Goal: Task Accomplishment & Management: Manage account settings

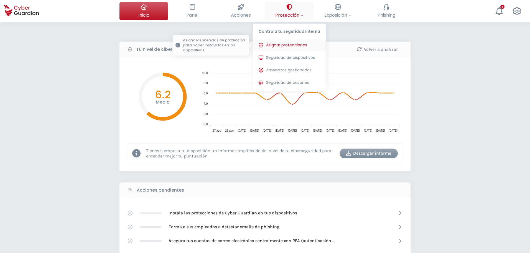
click at [292, 47] on span "Asignar protecciones" at bounding box center [286, 45] width 41 height 6
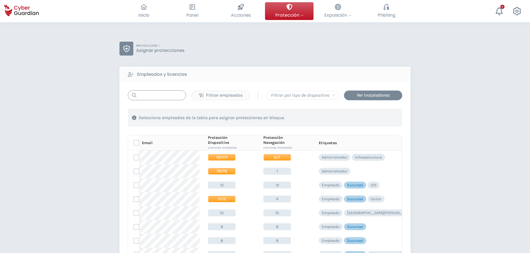
click at [151, 93] on input "text" at bounding box center [157, 95] width 58 height 10
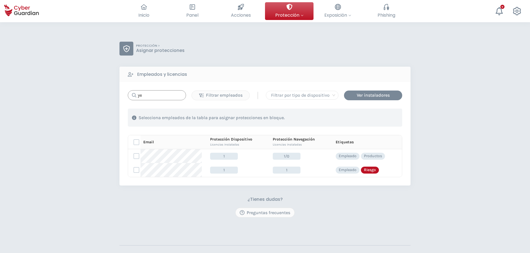
type input "y"
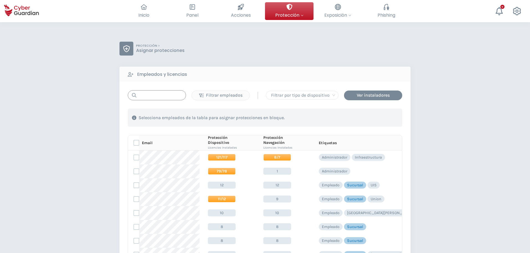
click at [160, 98] on input "text" at bounding box center [157, 95] width 58 height 10
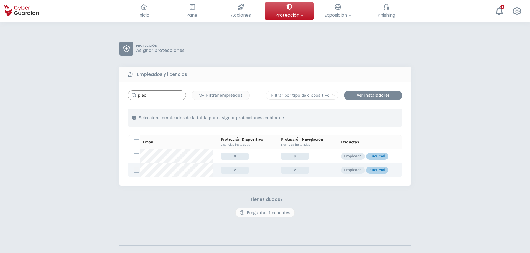
type input "pied"
click at [137, 170] on label at bounding box center [137, 170] width 6 height 6
click at [134, 170] on input "checkbox" at bounding box center [134, 169] width 0 height 5
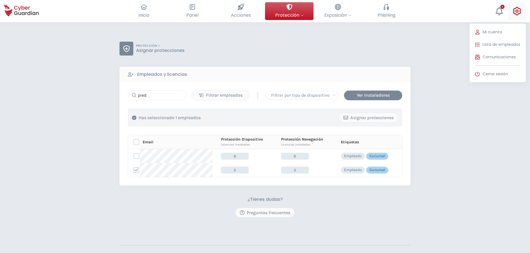
click at [514, 11] on icon at bounding box center [517, 11] width 8 height 8
click at [502, 49] on button "Lista de empleados" at bounding box center [498, 44] width 56 height 11
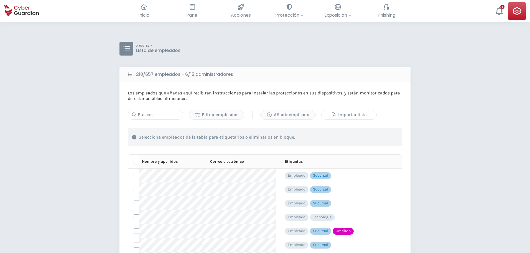
click at [357, 117] on div "Importar lista" at bounding box center [349, 114] width 47 height 7
click at [287, 116] on div "Añadir empleado" at bounding box center [288, 114] width 47 height 7
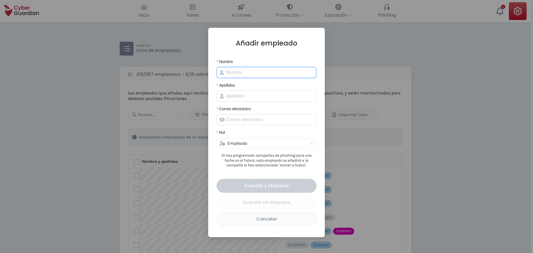
click at [254, 75] on input "Nombre" at bounding box center [269, 72] width 87 height 7
type input "U"
type input "[PERSON_NAME]"
click at [234, 121] on input "Correo electrónico" at bounding box center [269, 119] width 87 height 7
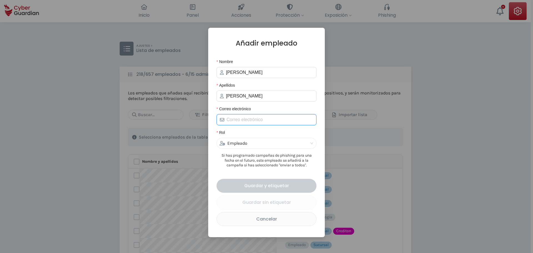
paste input "[EMAIL_ADDRESS][DOMAIN_NAME]"
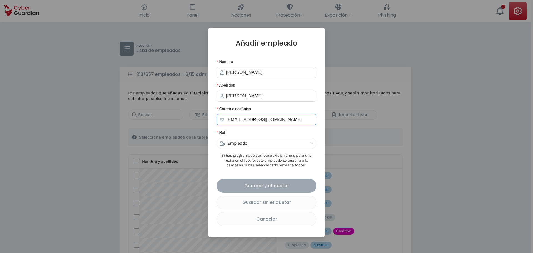
type input "[EMAIL_ADDRESS][DOMAIN_NAME]"
click at [260, 187] on div "Guardar y etiquetar" at bounding box center [267, 185] width 92 height 7
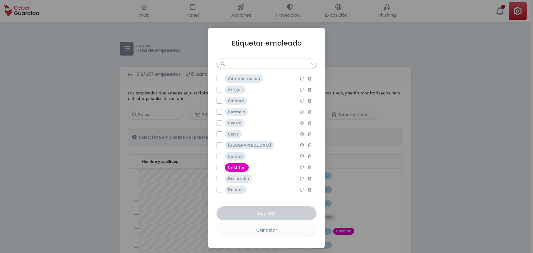
click at [253, 62] on input "text" at bounding box center [266, 64] width 100 height 10
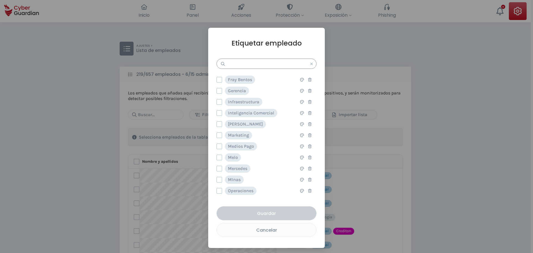
scroll to position [194, 0]
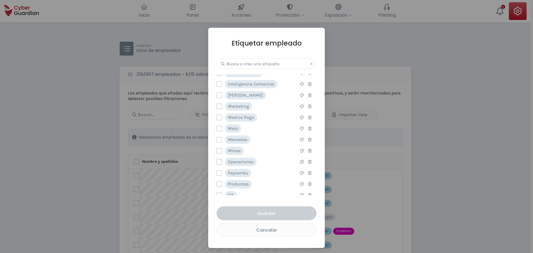
click at [209, 154] on div "Etiquetar empleado Administracion Esta opción eliminará la etiqueta completamen…" at bounding box center [266, 138] width 116 height 220
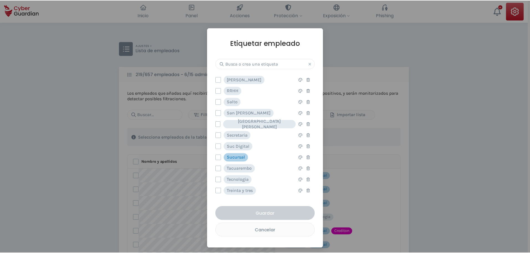
scroll to position [361, 0]
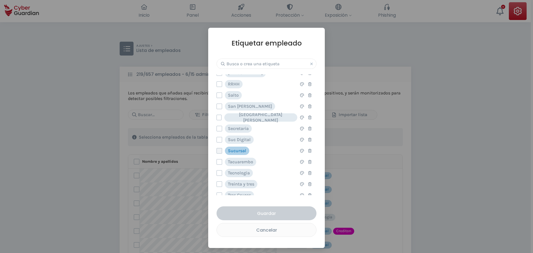
click at [216, 151] on label at bounding box center [219, 151] width 6 height 6
click at [217, 151] on input "checkbox" at bounding box center [217, 150] width 0 height 5
click at [271, 211] on div "Guardar" at bounding box center [267, 213] width 92 height 7
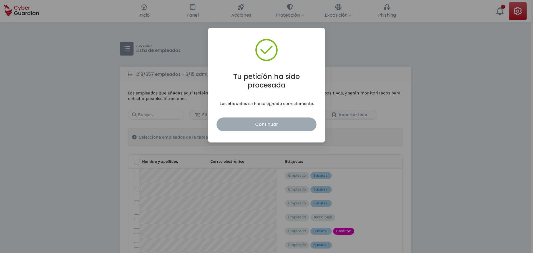
click at [268, 125] on div "Continuar" at bounding box center [267, 124] width 92 height 7
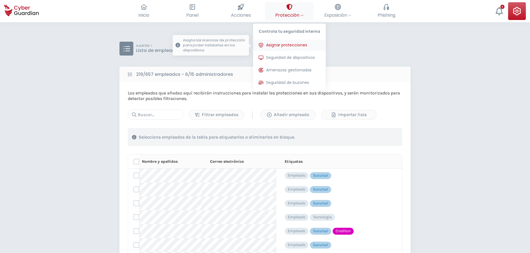
click at [286, 40] on button "Asignar protecciones Asigna las licencias de protección para poder instalarlas …" at bounding box center [289, 45] width 73 height 11
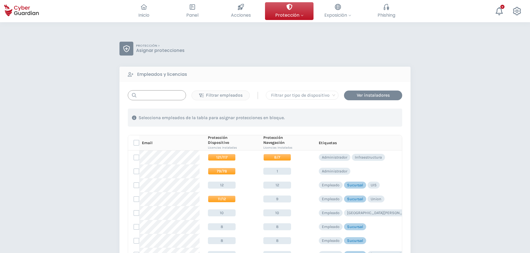
click at [164, 94] on input "text" at bounding box center [157, 95] width 58 height 10
paste input "[EMAIL_ADDRESS][DOMAIN_NAME]"
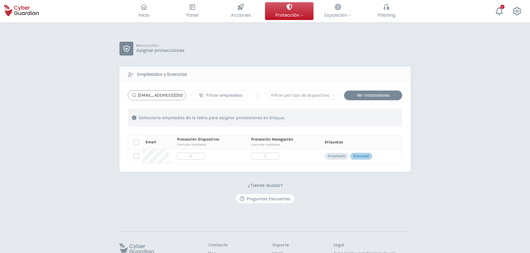
scroll to position [0, 4]
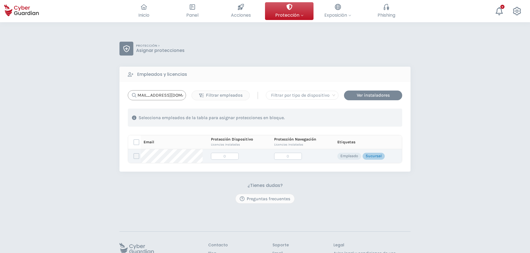
type input "[EMAIL_ADDRESS][DOMAIN_NAME]"
drag, startPoint x: 136, startPoint y: 157, endPoint x: 139, endPoint y: 157, distance: 3.1
click at [136, 157] on label at bounding box center [137, 156] width 6 height 6
click at [134, 157] on input "checkbox" at bounding box center [134, 155] width 0 height 5
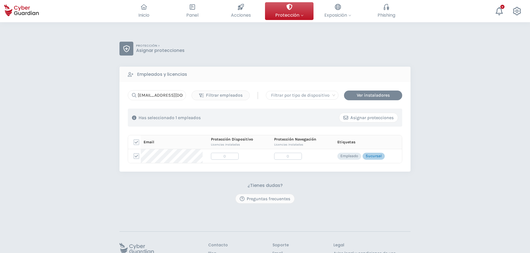
click at [379, 119] on div "Asignar protecciones" at bounding box center [369, 117] width 50 height 7
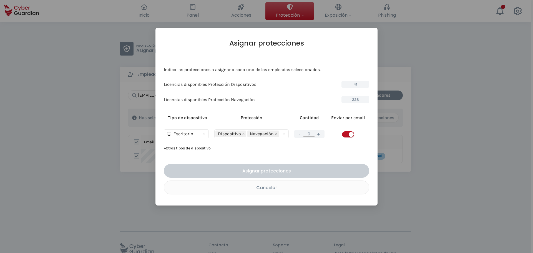
click at [319, 133] on button "+" at bounding box center [318, 133] width 7 height 7
type input "1"
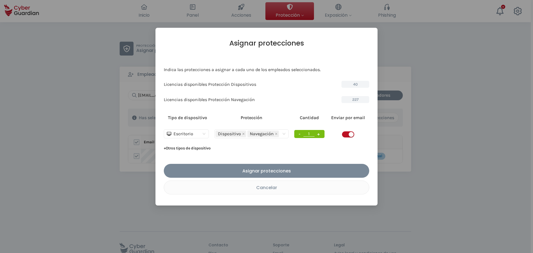
click at [347, 134] on span "button" at bounding box center [348, 134] width 12 height 6
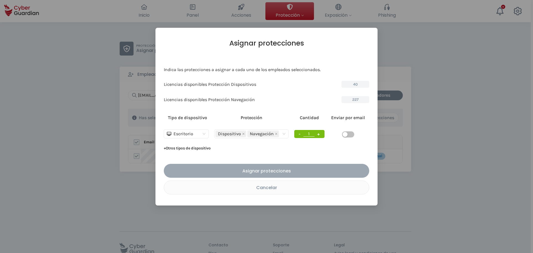
click at [334, 172] on div "Asignar protecciones" at bounding box center [266, 170] width 197 height 7
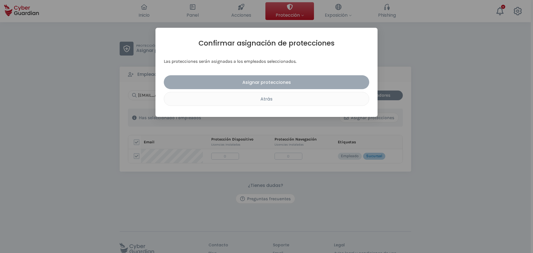
click at [254, 89] on button "Asignar protecciones" at bounding box center [266, 82] width 205 height 14
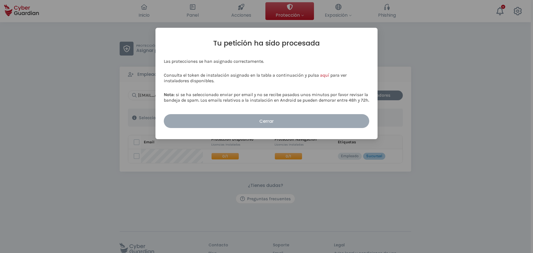
click at [268, 119] on div "Cerrar" at bounding box center [266, 121] width 197 height 7
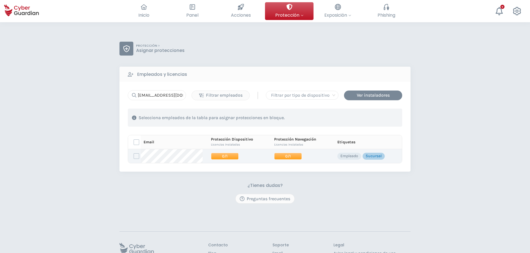
click at [288, 155] on span "0/1" at bounding box center [288, 156] width 28 height 7
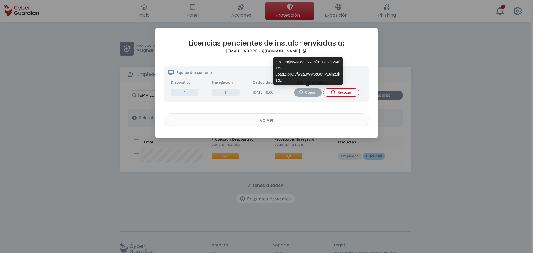
click at [308, 92] on div "Copiar" at bounding box center [307, 92] width 19 height 6
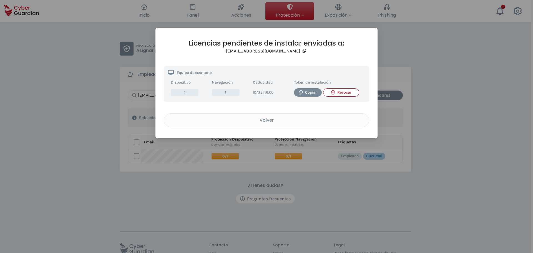
click at [74, 170] on div "Licencias pendientes de instalar enviadas a: [EMAIL_ADDRESS][DOMAIN_NAME] Equip…" at bounding box center [266, 126] width 533 height 253
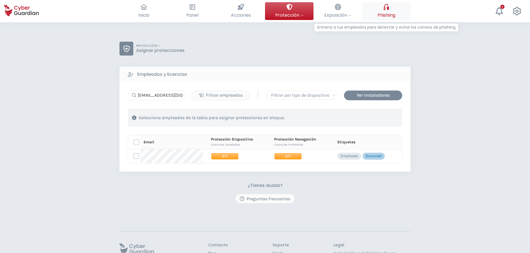
click at [402, 13] on button "Phishing Entrena a tus empleados para detectar y evitar los correos de phishing" at bounding box center [386, 11] width 49 height 18
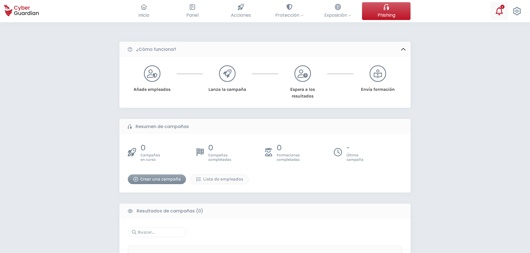
click at [501, 17] on div at bounding box center [499, 11] width 8 height 18
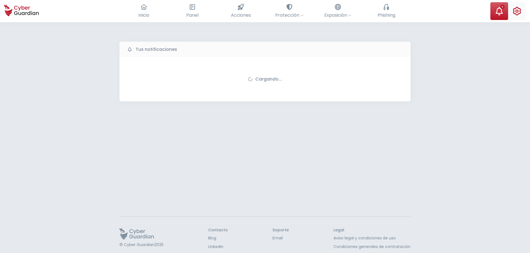
click at [518, 10] on icon at bounding box center [517, 11] width 8 height 8
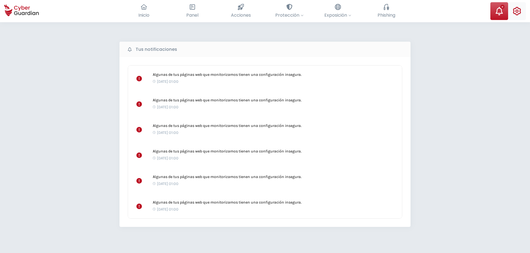
click at [518, 10] on icon at bounding box center [517, 11] width 8 height 8
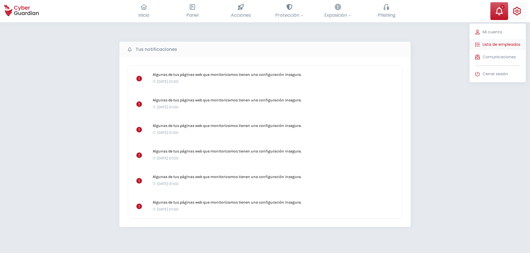
click at [502, 47] on span "Lista de empleados" at bounding box center [502, 45] width 38 height 6
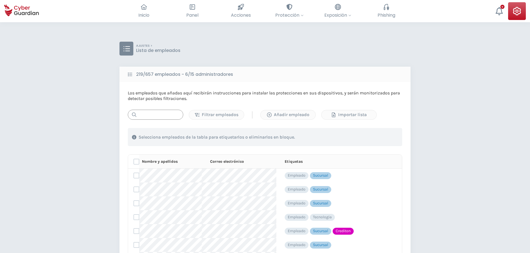
click at [155, 118] on input "text" at bounding box center [155, 115] width 55 height 10
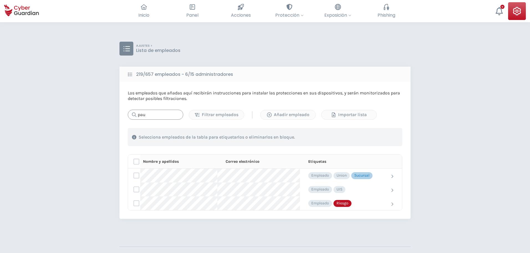
type input "pau"
click at [286, 114] on div "Añadir empleado" at bounding box center [288, 114] width 47 height 7
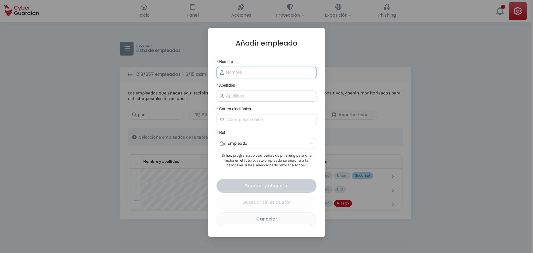
click at [248, 70] on input "Nombre" at bounding box center [269, 72] width 87 height 7
paste input "[PERSON_NAME]"
type input "[PERSON_NAME]"
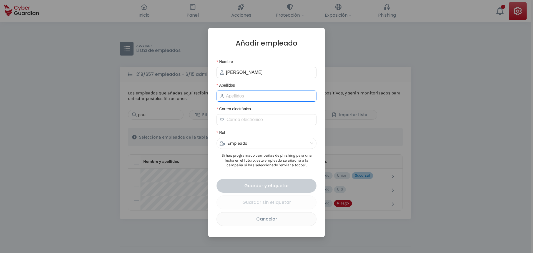
click at [235, 94] on input "Apellidos" at bounding box center [269, 96] width 87 height 7
paste input "[PERSON_NAME]"
type input "[PERSON_NAME]"
click at [244, 119] on input "Correo electrónico" at bounding box center [269, 119] width 87 height 7
click at [241, 120] on input "Correo electrónico" at bounding box center [269, 119] width 87 height 7
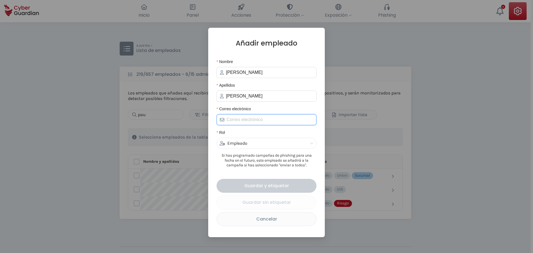
paste input "[EMAIL_ADDRESS][DOMAIN_NAME]"
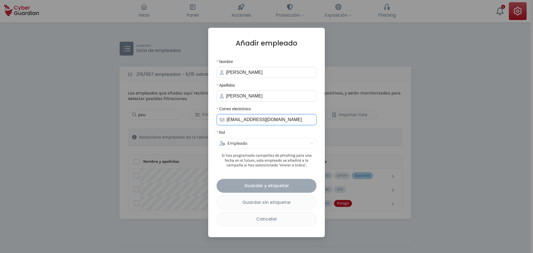
type input "[EMAIL_ADDRESS][DOMAIN_NAME]"
click at [267, 186] on div "Guardar y etiquetar" at bounding box center [267, 185] width 92 height 7
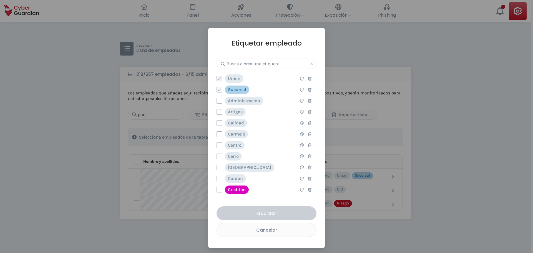
click at [219, 80] on icon at bounding box center [219, 79] width 4 height 4
click at [217, 80] on input "checkbox" at bounding box center [217, 78] width 0 height 5
click at [268, 214] on div "Guardar" at bounding box center [267, 213] width 92 height 7
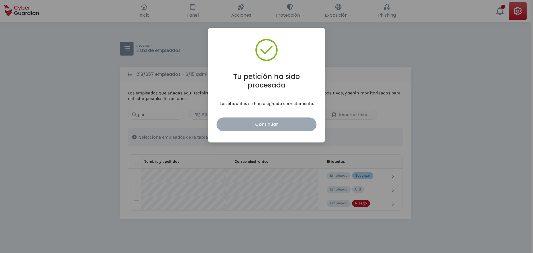
click at [270, 127] on div "Continuar" at bounding box center [267, 124] width 92 height 7
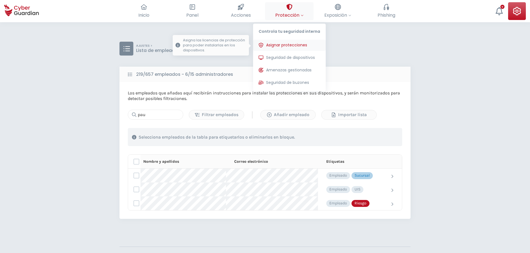
click at [283, 45] on span "Asignar protecciones" at bounding box center [286, 45] width 41 height 6
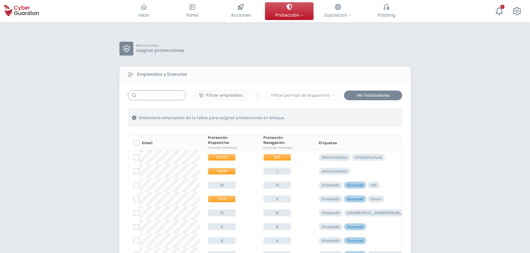
click at [158, 94] on input "text" at bounding box center [157, 95] width 58 height 10
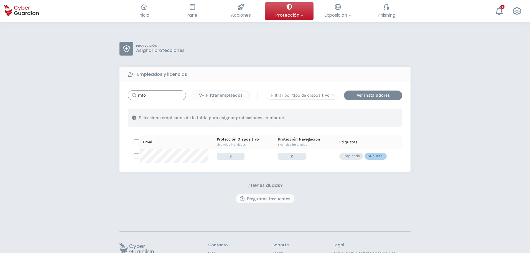
type input "mfo"
click at [137, 156] on label at bounding box center [137, 156] width 6 height 6
click at [134, 156] on input "checkbox" at bounding box center [134, 155] width 0 height 5
click at [365, 121] on div "Asignar protecciones" at bounding box center [369, 117] width 50 height 7
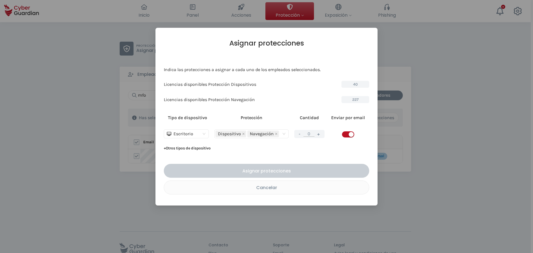
click at [347, 135] on span "button" at bounding box center [348, 134] width 12 height 6
click at [317, 136] on button "+" at bounding box center [318, 133] width 7 height 7
type input "1"
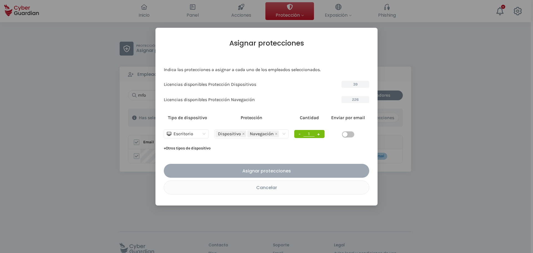
click at [270, 169] on div "Asignar protecciones" at bounding box center [266, 170] width 197 height 7
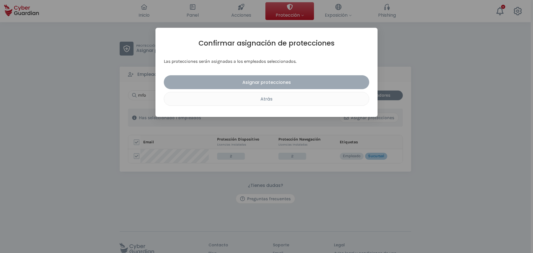
click at [262, 81] on div "Asignar protecciones" at bounding box center [266, 82] width 197 height 7
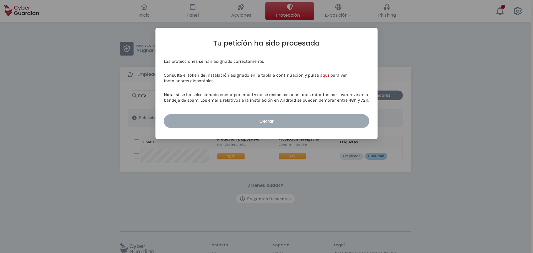
click at [277, 123] on div "Cerrar" at bounding box center [266, 121] width 197 height 7
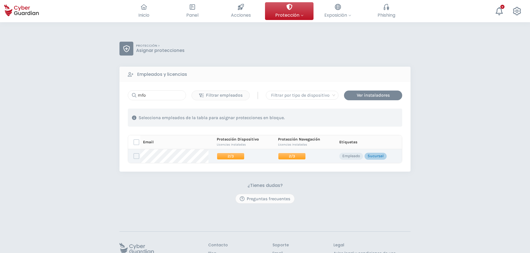
click at [289, 158] on span "2/3" at bounding box center [292, 156] width 28 height 7
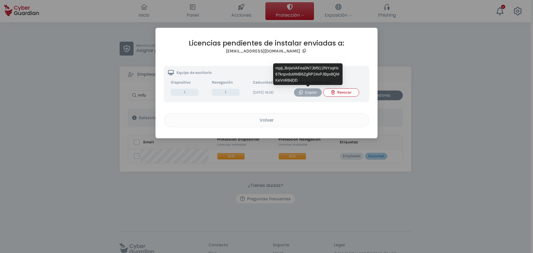
click at [311, 92] on div "Copiar" at bounding box center [307, 92] width 19 height 6
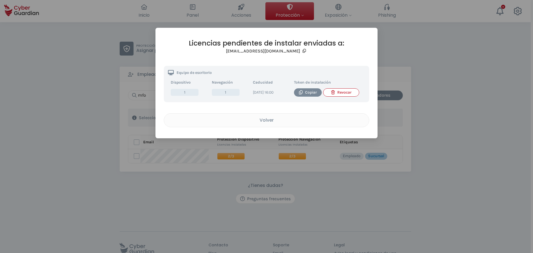
click at [99, 169] on div "Licencias pendientes de instalar enviadas a: [EMAIL_ADDRESS][DOMAIN_NAME] Equip…" at bounding box center [266, 126] width 533 height 253
